Goal: Information Seeking & Learning: Learn about a topic

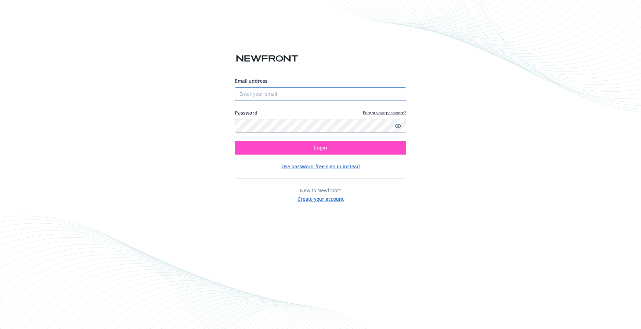
type input "[EMAIL_ADDRESS][DOMAIN_NAME]"
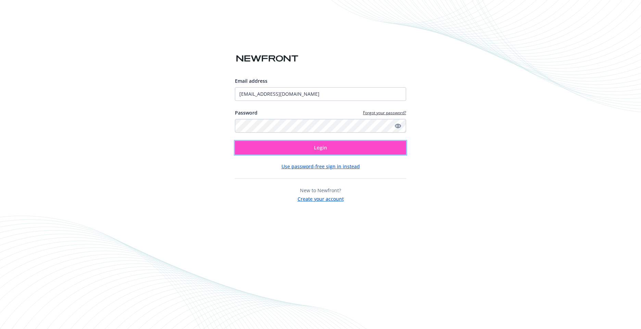
click at [306, 145] on button "Login" at bounding box center [320, 148] width 171 height 14
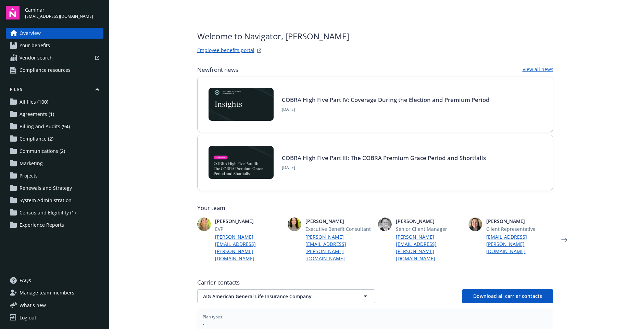
click at [47, 48] on span "Your benefits" at bounding box center [35, 45] width 30 height 11
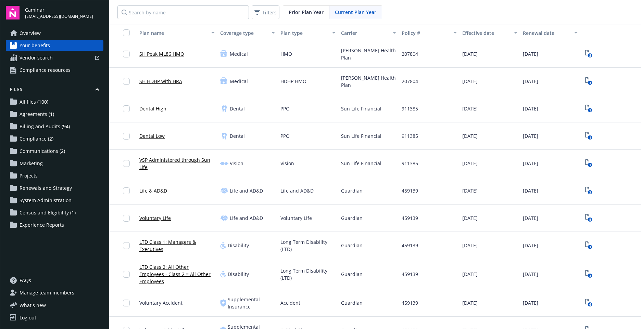
scroll to position [103, 0]
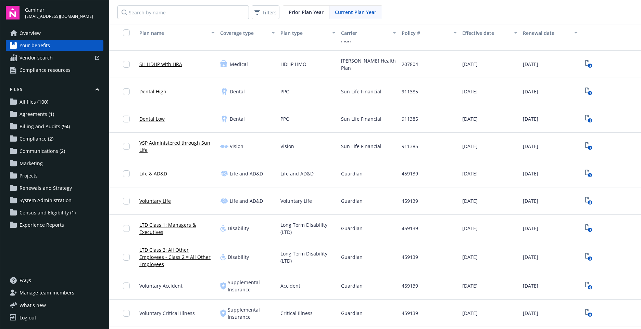
click at [170, 224] on link "LTD Class 1: Managers & Executives" at bounding box center [176, 228] width 75 height 14
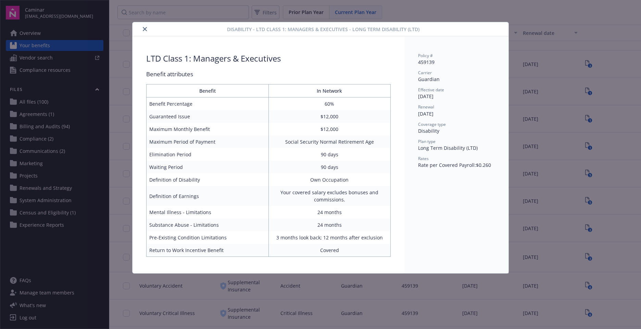
scroll to position [1, 0]
click at [145, 30] on icon "close" at bounding box center [145, 29] width 4 height 4
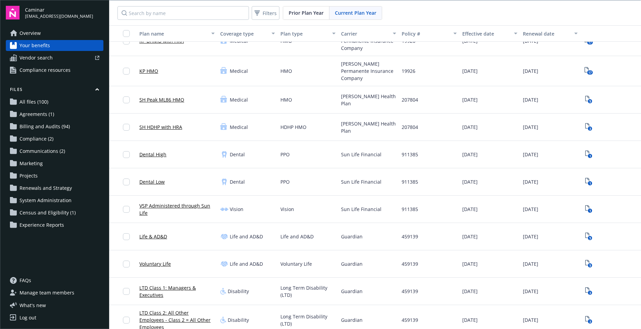
scroll to position [9, 0]
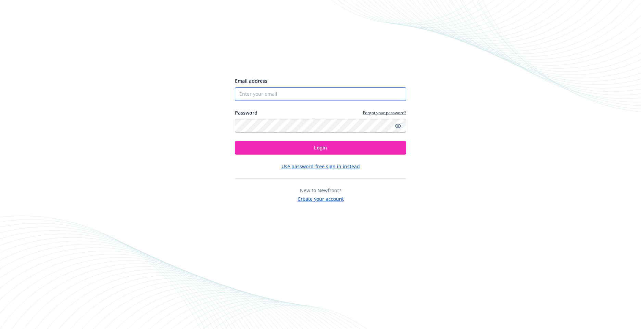
type input "[EMAIL_ADDRESS][DOMAIN_NAME]"
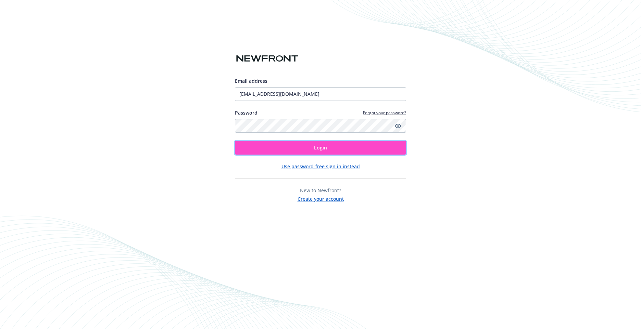
click at [315, 148] on span "Login" at bounding box center [320, 147] width 13 height 7
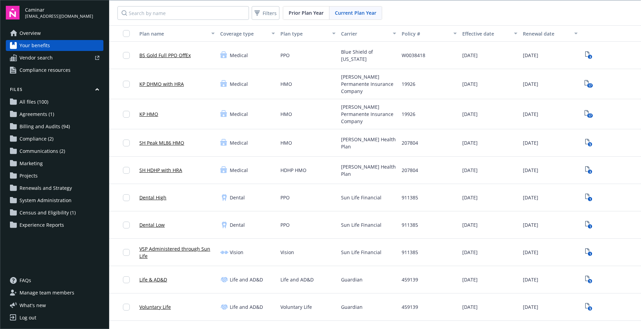
click at [159, 194] on link "Dental High" at bounding box center [152, 197] width 27 height 7
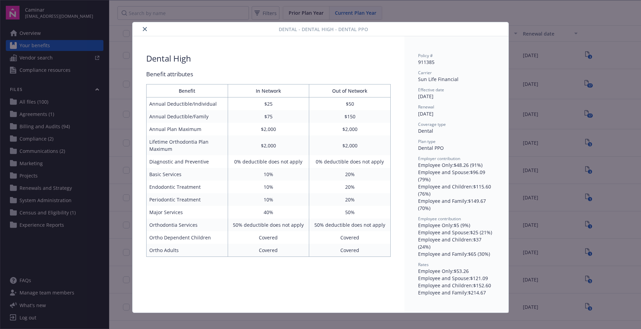
click at [617, 66] on div "Dental - Dental High - Dental PPO Dental High Benefit attributes Benefit In Net…" at bounding box center [320, 164] width 641 height 329
click at [145, 27] on icon "close" at bounding box center [145, 29] width 4 height 4
